Goal: Task Accomplishment & Management: Manage account settings

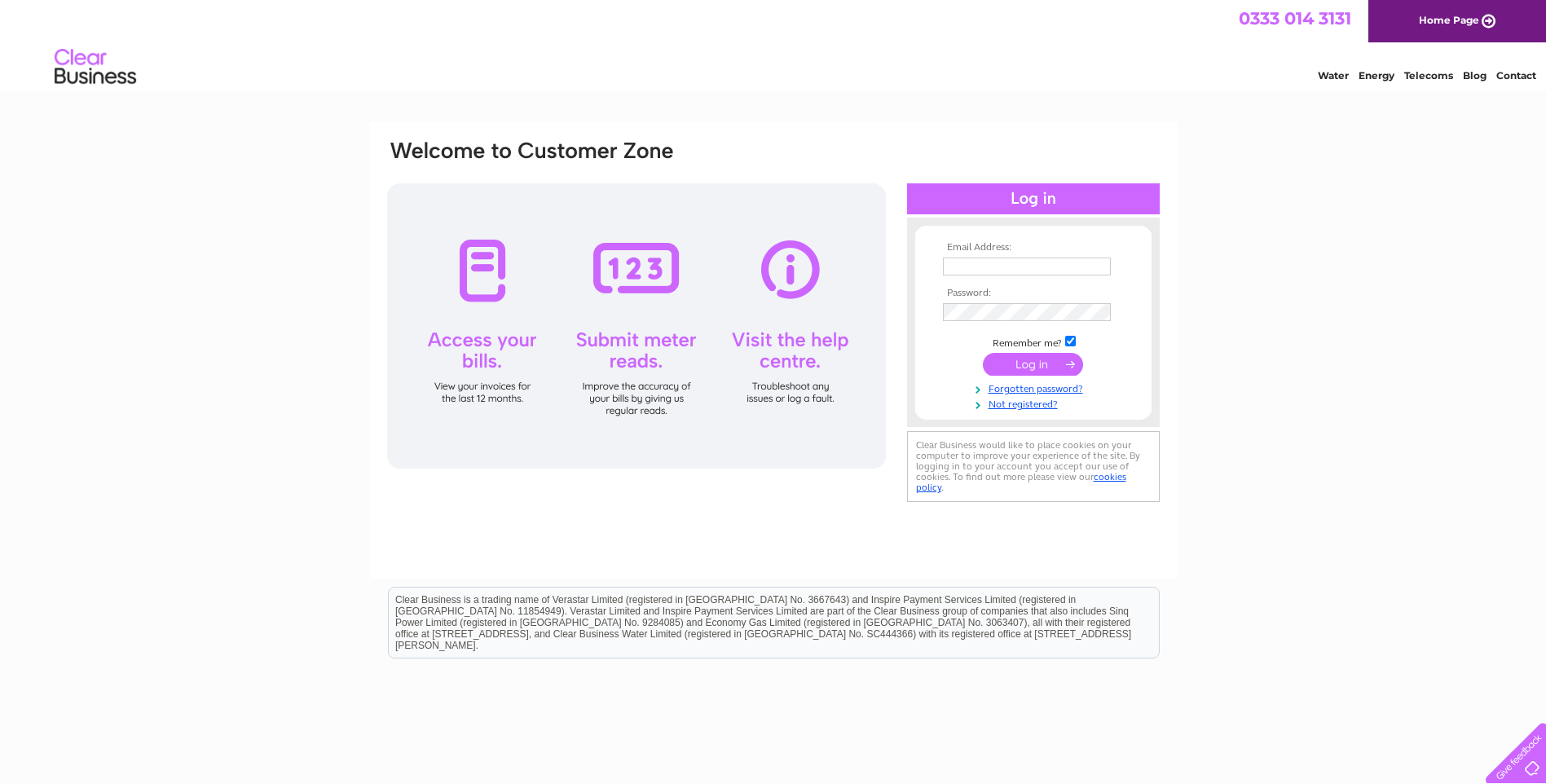
type input "borderauctions@live.co.uk"
click at [1030, 358] on input "submit" at bounding box center [1033, 364] width 101 height 22
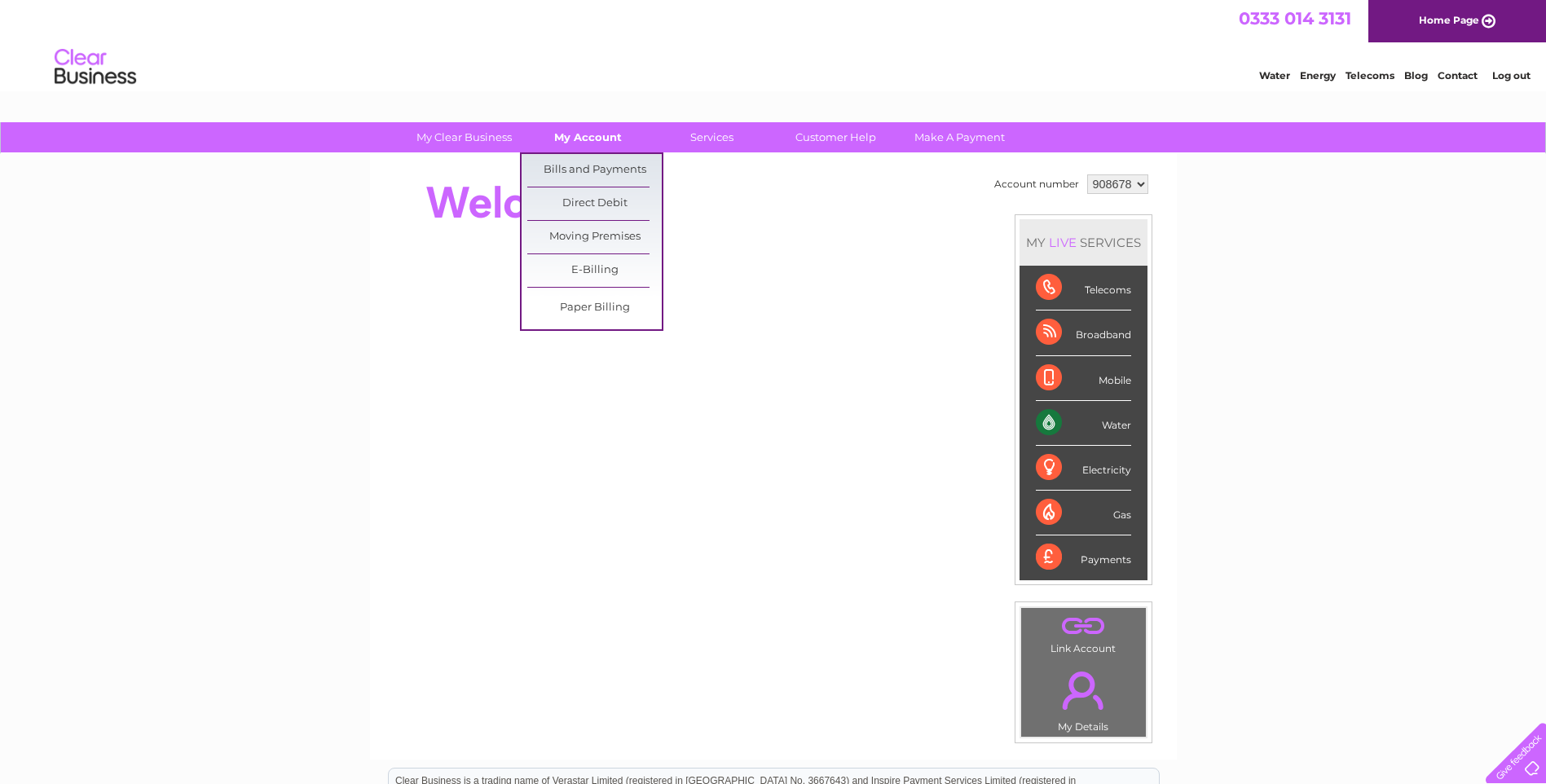
click at [598, 130] on link "My Account" at bounding box center [588, 137] width 135 height 31
click at [596, 163] on link "Bills and Payments" at bounding box center [595, 170] width 135 height 32
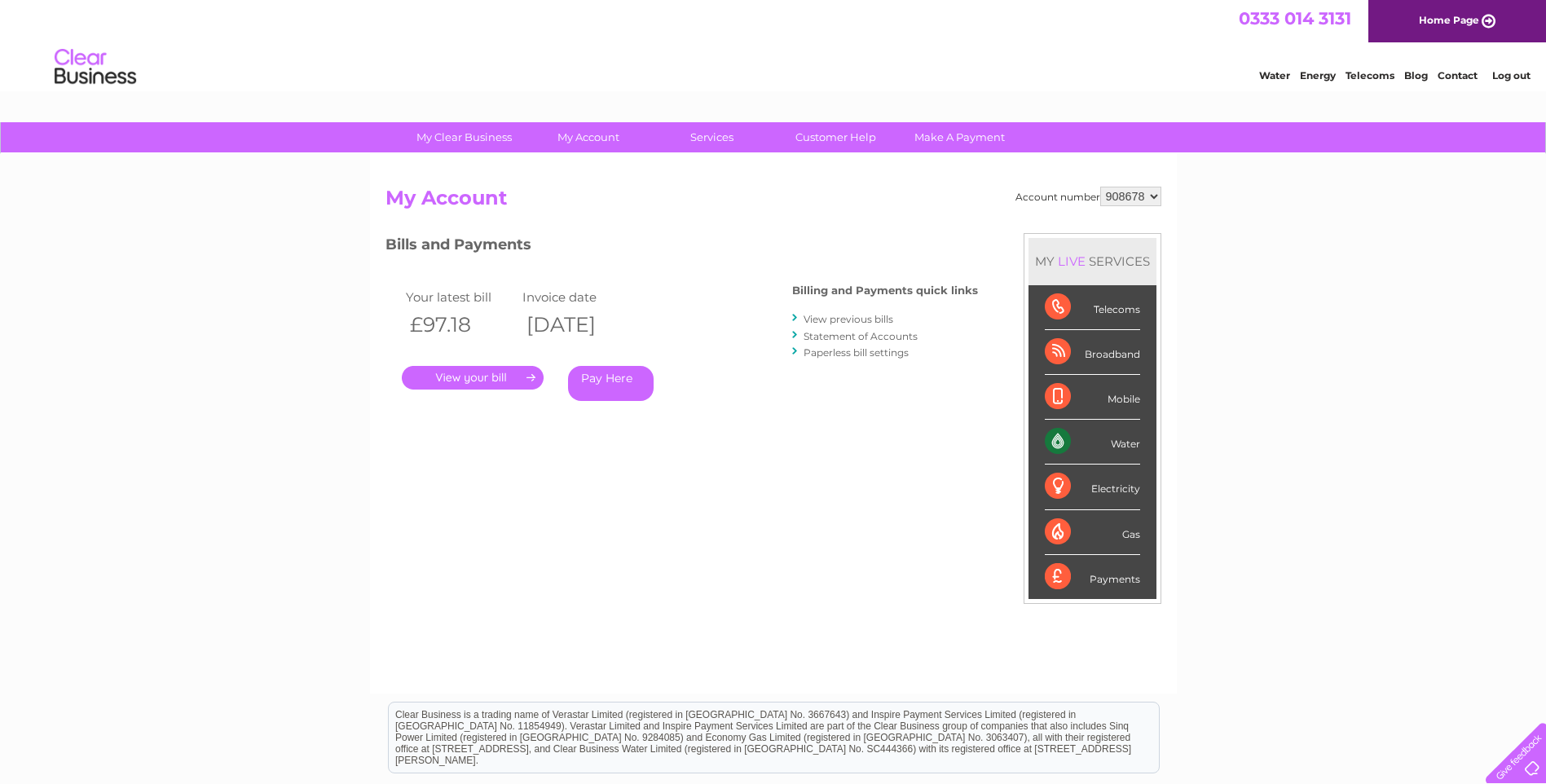
click at [479, 373] on link "." at bounding box center [473, 377] width 142 height 23
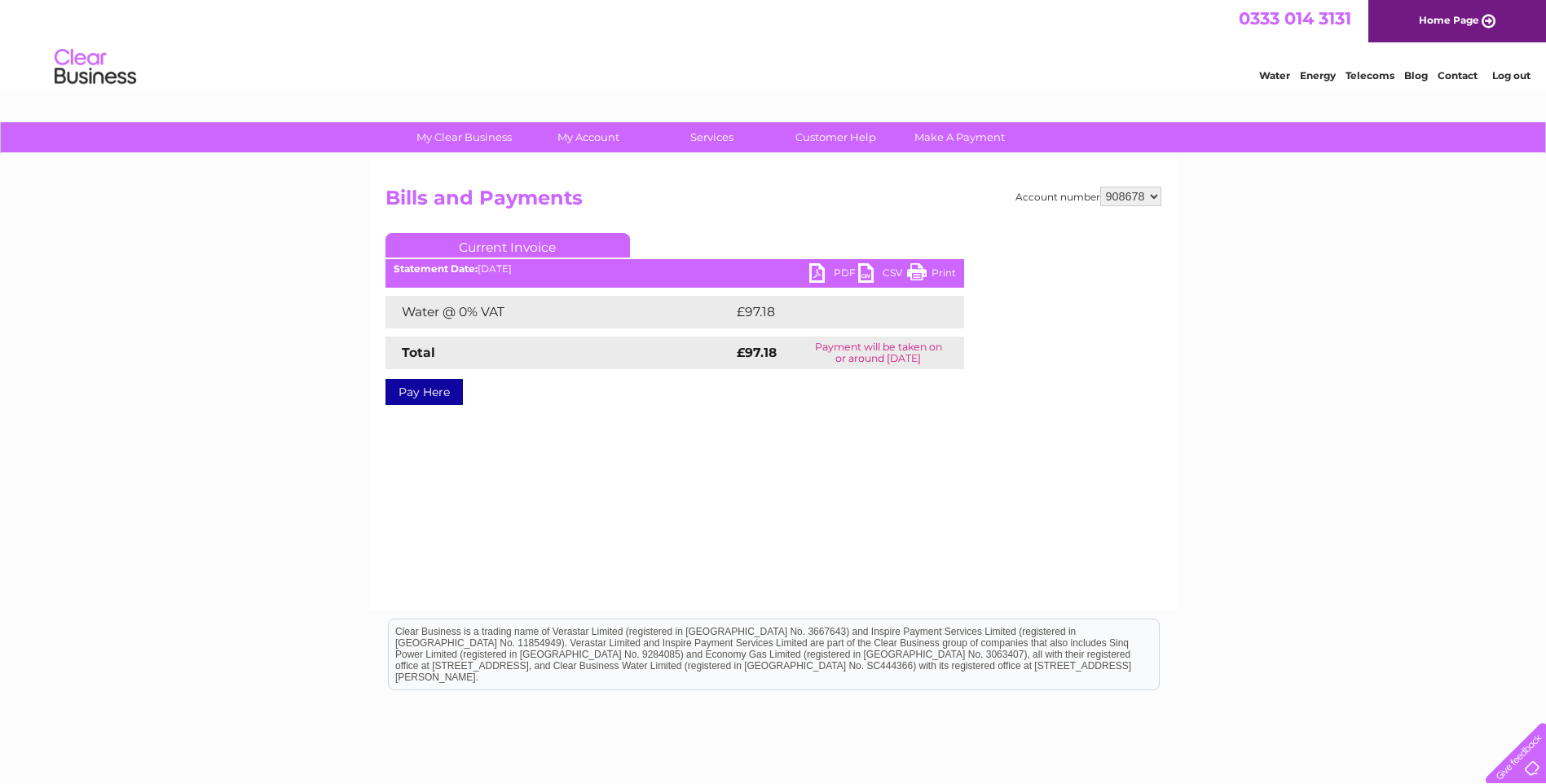
click at [814, 268] on link "PDF" at bounding box center [834, 275] width 49 height 23
